Goal: Information Seeking & Learning: Learn about a topic

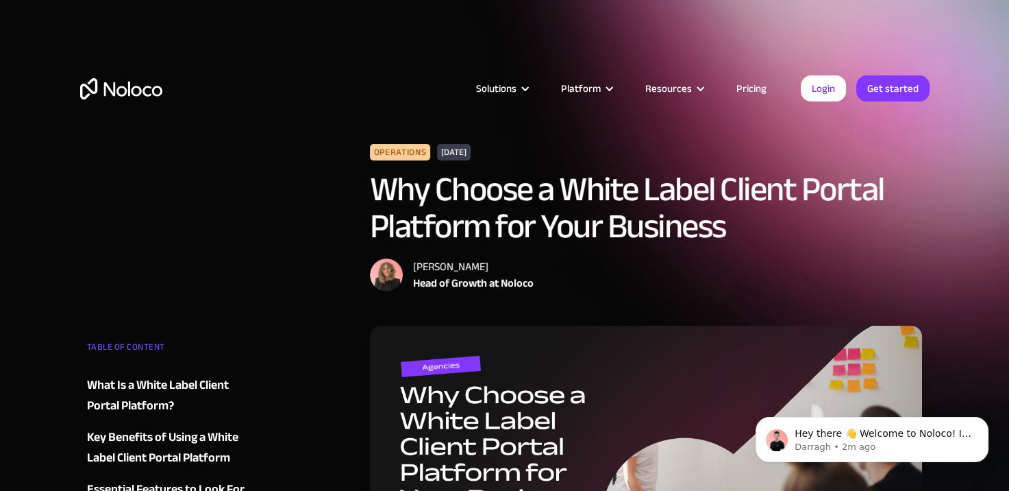
click at [0, 178] on html "Solutions Use Cases Business Types Project Management Keep track of customers, …" at bounding box center [504, 245] width 1009 height 491
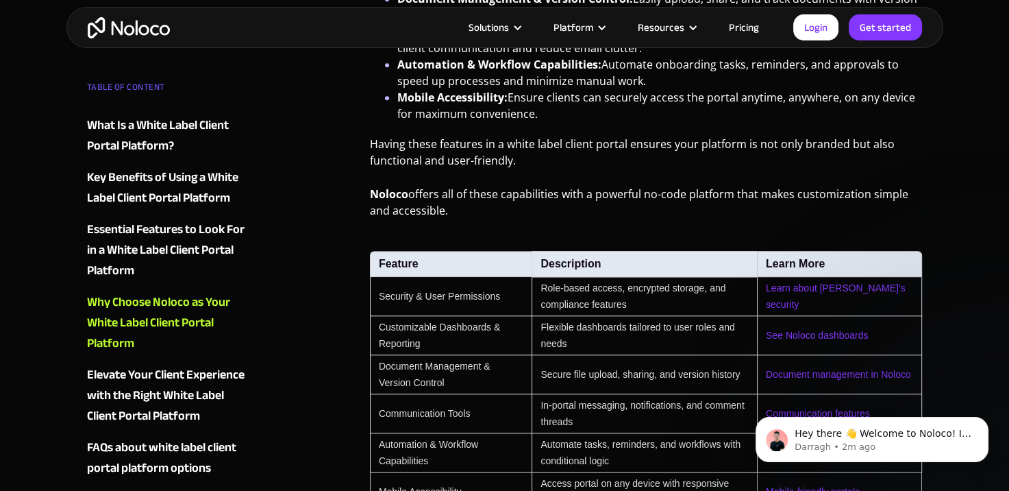
scroll to position [1850, 0]
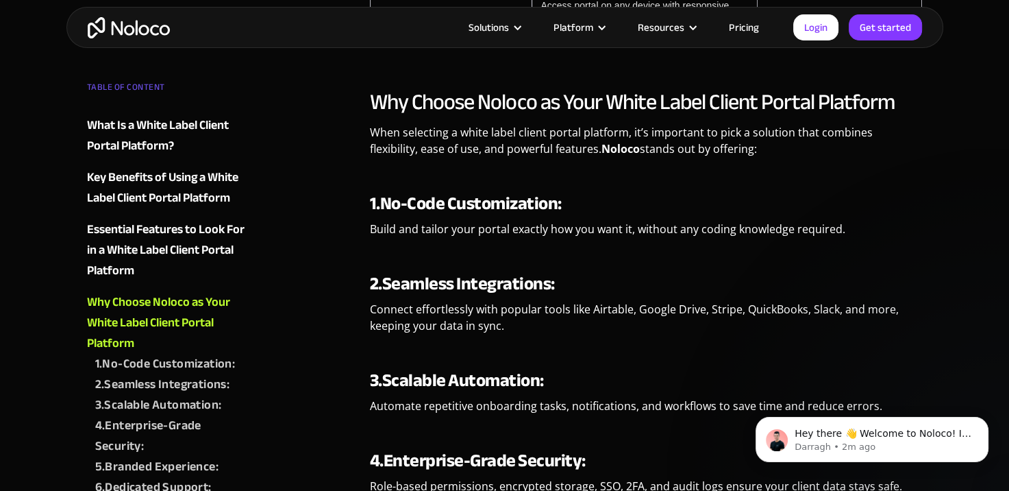
click at [148, 27] on img "home" at bounding box center [129, 27] width 82 height 21
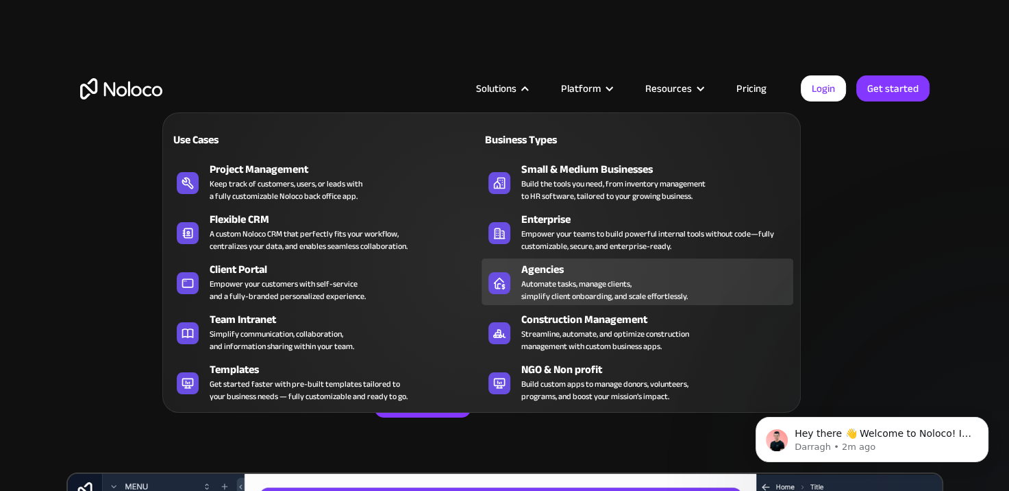
click at [608, 293] on div "Automate tasks, manage clients, simplify client onboarding, and scale effortles…" at bounding box center [604, 289] width 166 height 25
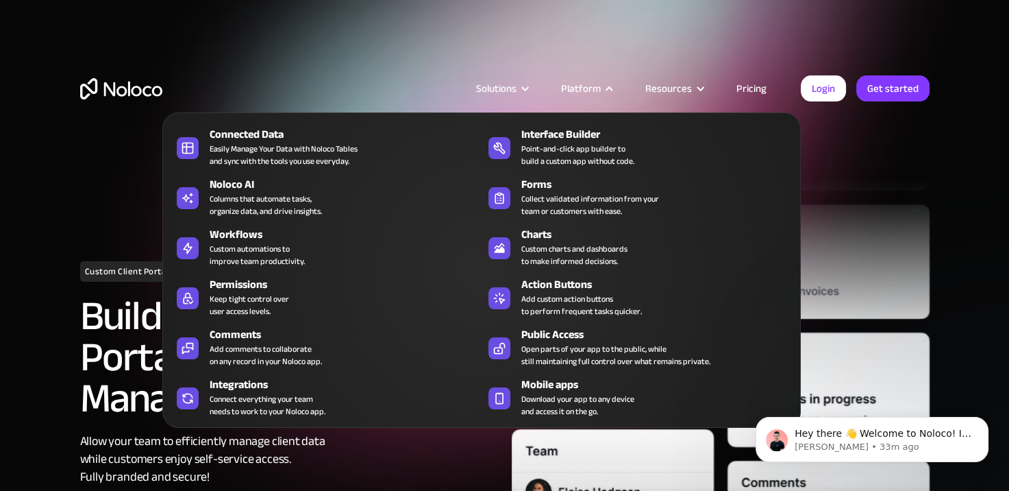
click at [308, 41] on div "Solutions Use Cases Business Types Project Management Keep track of customers, …" at bounding box center [504, 88] width 877 height 108
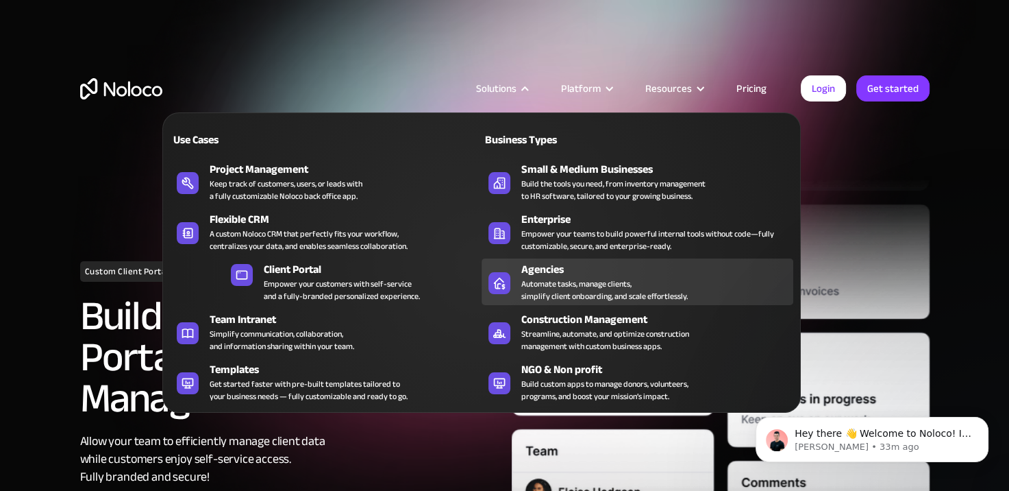
click at [573, 277] on div "Automate tasks, manage clients, simplify client onboarding, and scale effortles…" at bounding box center [604, 289] width 166 height 25
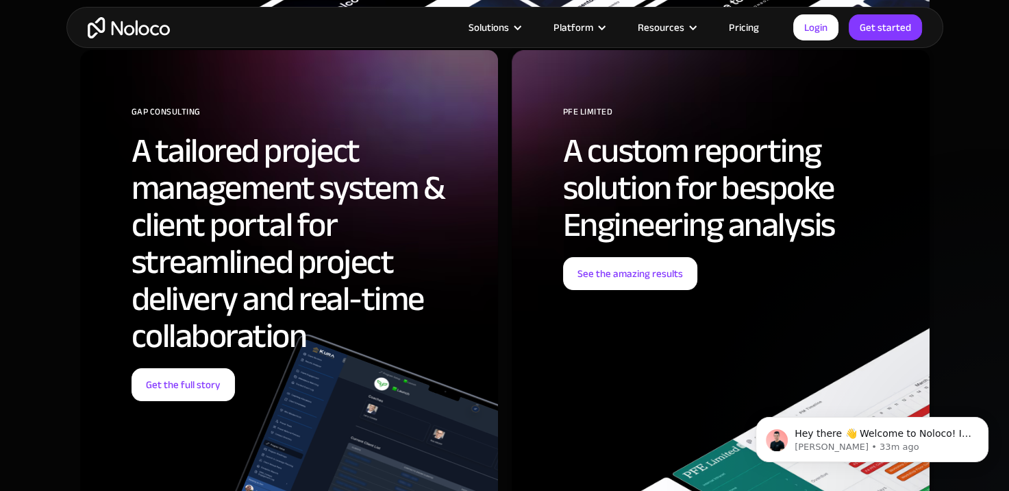
scroll to position [5549, 0]
